Goal: Transaction & Acquisition: Download file/media

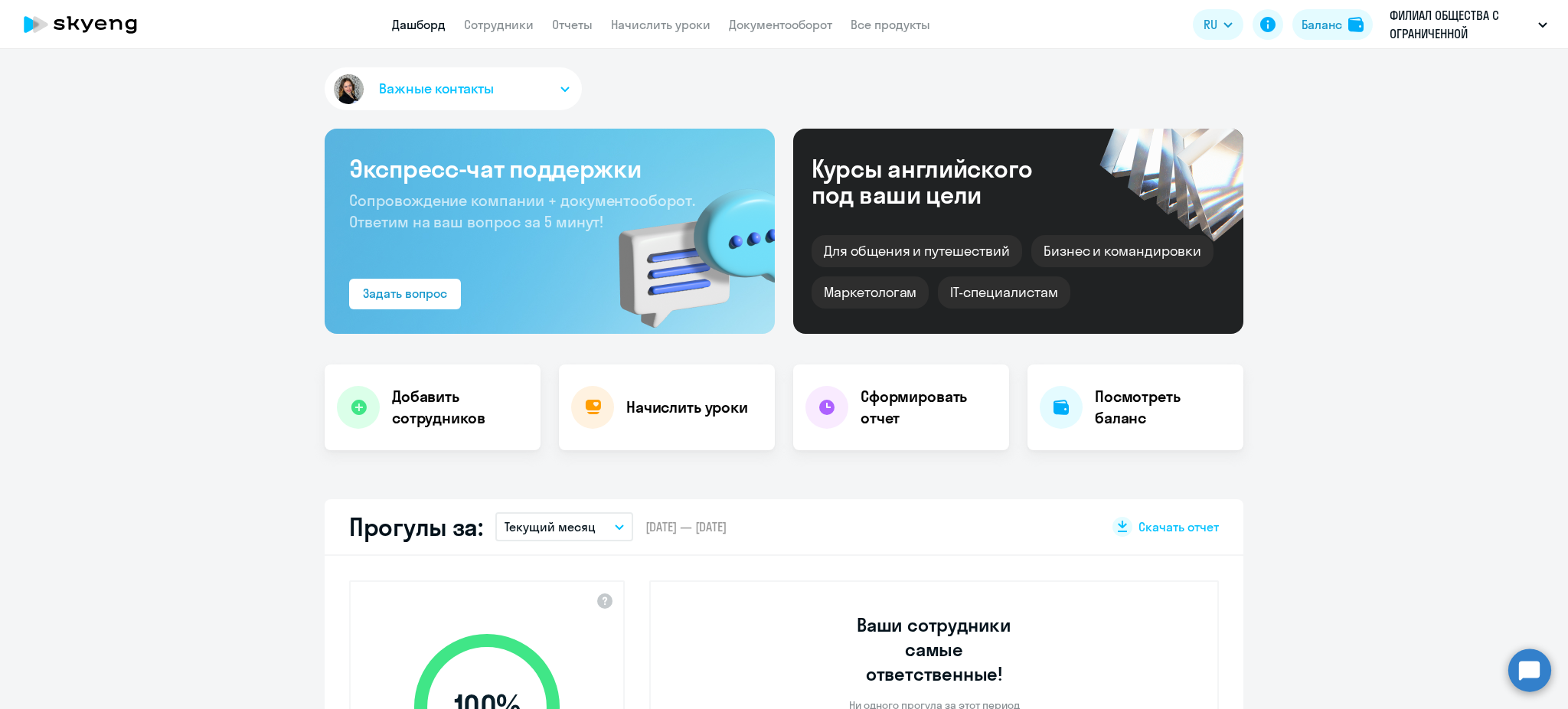
select select "30"
click at [805, 31] on link "Документооборот" at bounding box center [781, 24] width 103 height 15
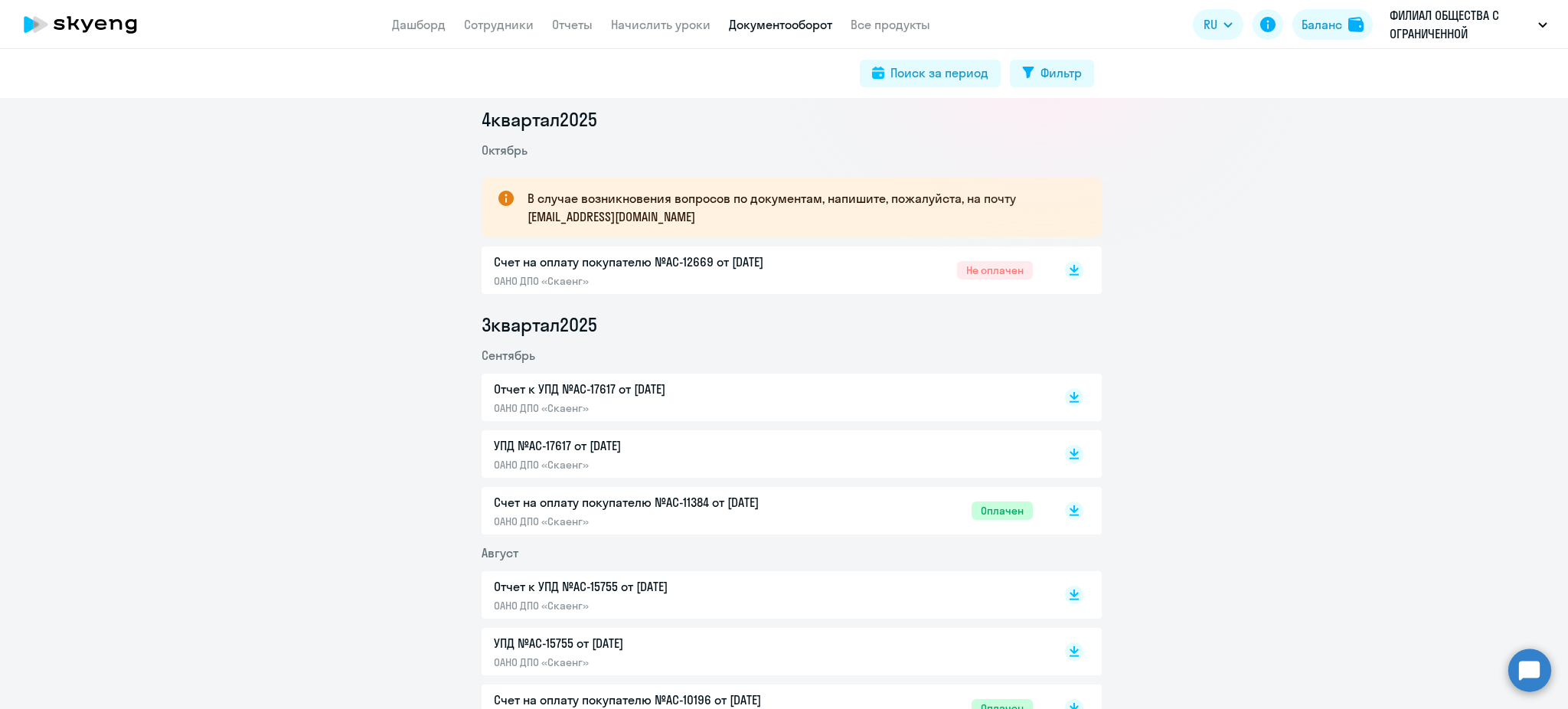
scroll to position [204, 0]
click at [1074, 452] on div "УПД №AC-17617 от [DATE] ОАНО ДПО «Скаенг»" at bounding box center [792, 451] width 620 height 47
click at [1070, 452] on rect at bounding box center [1074, 451] width 18 height 18
click at [1069, 399] on icon at bounding box center [1074, 400] width 10 height 2
click at [1072, 262] on rect at bounding box center [1074, 268] width 18 height 18
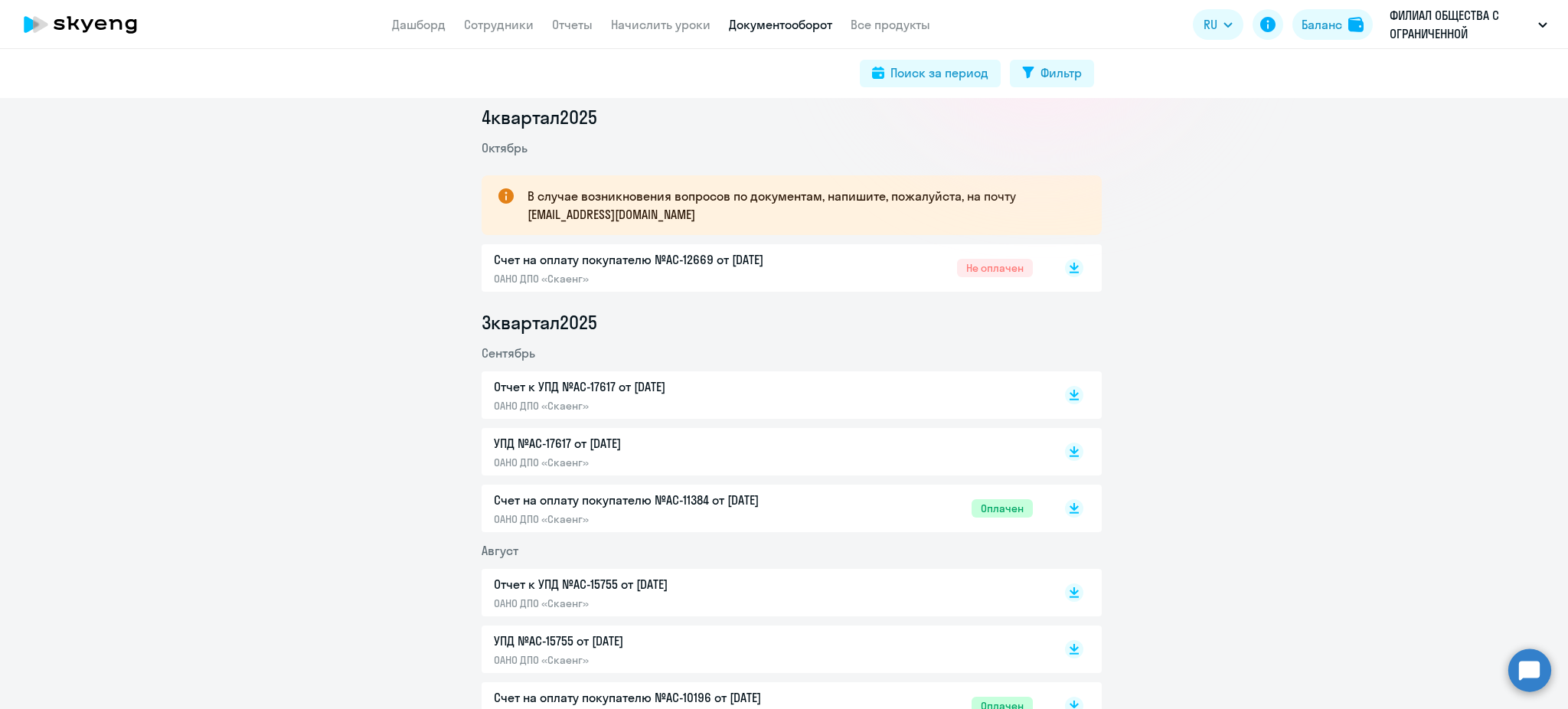
click at [944, 449] on div "УПД №AC-17617 от [DATE] ОАНО ДПО «Скаенг»" at bounding box center [763, 451] width 539 height 35
click at [997, 397] on div "Отчет к УПД №AC-17617 от [DATE] ОАНО ДПО «Скаенг»" at bounding box center [763, 395] width 539 height 35
